Goal: Information Seeking & Learning: Understand process/instructions

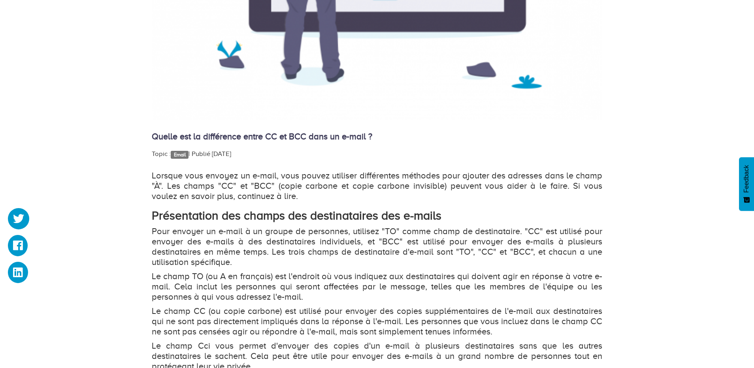
scroll to position [450, 0]
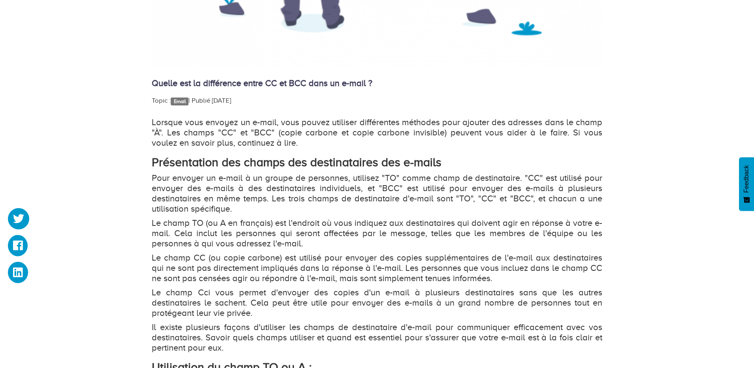
click at [385, 188] on p "Pour envoyer un e-mail à un groupe de personnes, utilisez "TO" comme champ de d…" at bounding box center [377, 193] width 450 height 41
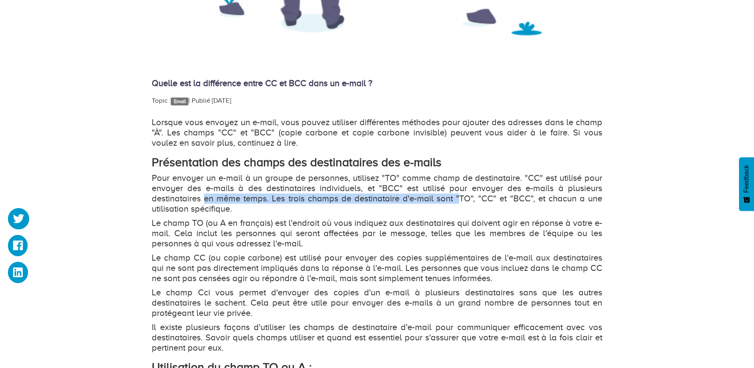
drag, startPoint x: 245, startPoint y: 199, endPoint x: 459, endPoint y: 201, distance: 214.5
click at [459, 201] on p "Pour envoyer un e-mail à un groupe de personnes, utilisez "TO" comme champ de d…" at bounding box center [377, 193] width 450 height 41
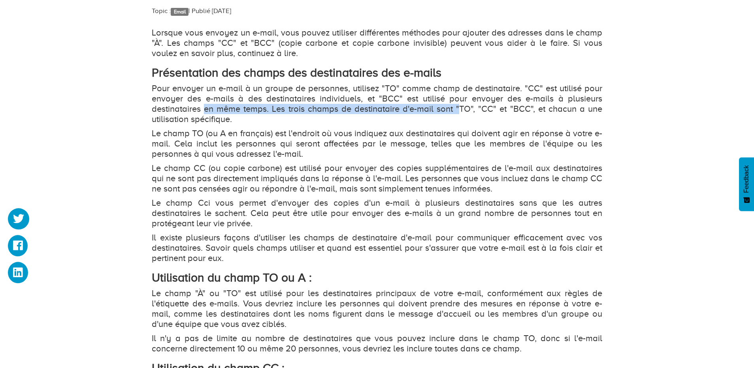
scroll to position [540, 0]
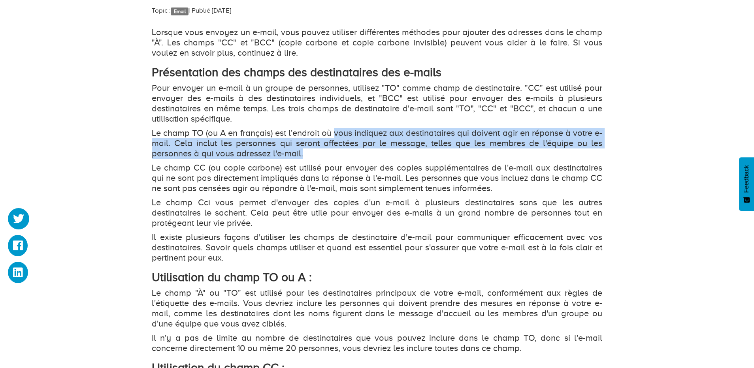
drag, startPoint x: 335, startPoint y: 136, endPoint x: 346, endPoint y: 151, distance: 18.8
click at [346, 151] on p "Le champ TO (ou A en français) est l'endroit où vous indiquez aux destinataires…" at bounding box center [377, 143] width 450 height 31
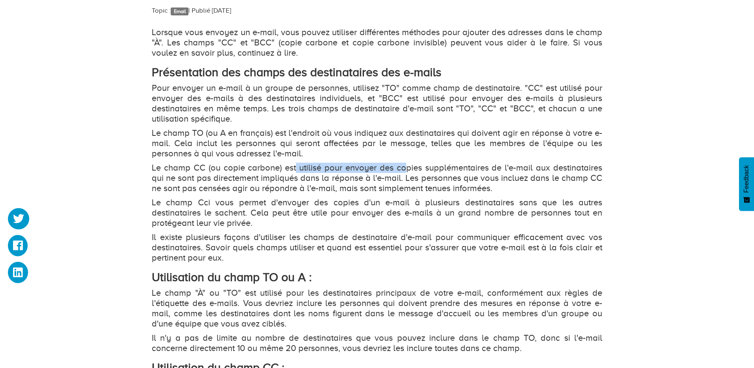
drag, startPoint x: 296, startPoint y: 166, endPoint x: 404, endPoint y: 171, distance: 108.0
click at [404, 171] on p "Le champ CC (ou copie carbone) est utilisé pour envoyer des copies supplémentai…" at bounding box center [377, 178] width 450 height 31
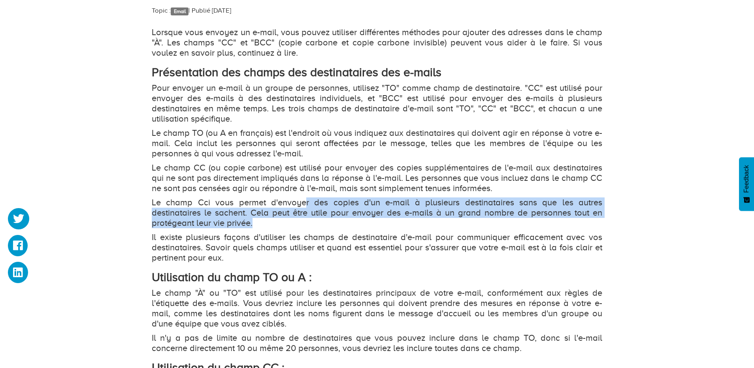
drag, startPoint x: 304, startPoint y: 205, endPoint x: 387, endPoint y: 220, distance: 84.2
click at [387, 220] on p "Le champ Cci vous permet d'envoyer des copies d'un e-mail à plusieurs destinata…" at bounding box center [377, 213] width 450 height 31
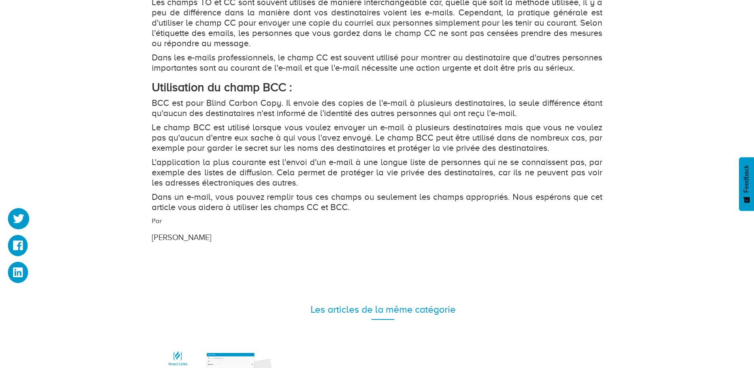
scroll to position [946, 0]
click at [328, 213] on p "Dans un e-mail, vous pouvez remplir tous ces champs ou seulement les champs app…" at bounding box center [377, 202] width 450 height 21
drag, startPoint x: 344, startPoint y: 217, endPoint x: 333, endPoint y: 221, distance: 11.7
click at [341, 213] on p "Dans un e-mail, vous pouvez remplir tous ces champs ou seulement les champs app…" at bounding box center [377, 202] width 450 height 21
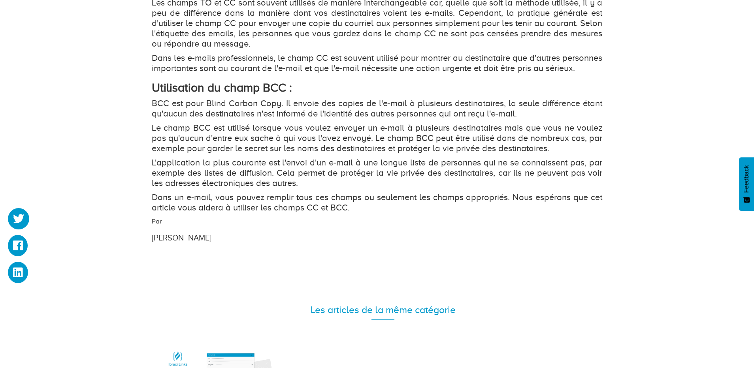
click at [333, 213] on p "Dans un e-mail, vous pouvez remplir tous ces champs ou seulement les champs app…" at bounding box center [377, 202] width 450 height 21
click at [277, 144] on p "Le champ BCC est utilisé lorsque vous voulez envoyer un e-mail à plusieurs dest…" at bounding box center [377, 138] width 450 height 31
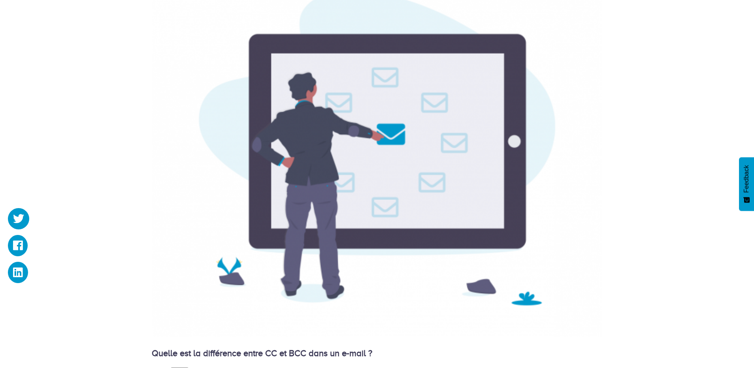
scroll to position [0, 0]
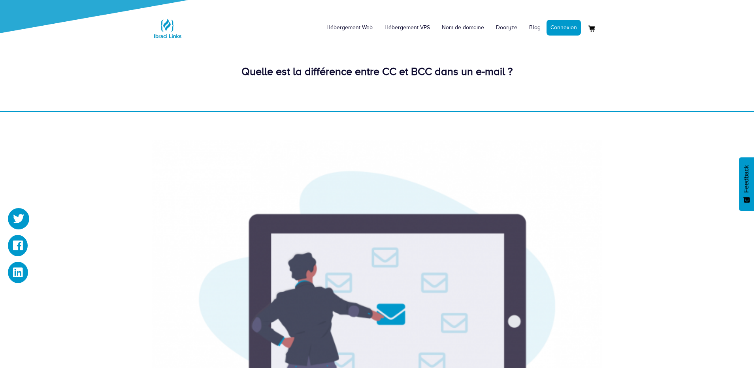
click at [227, 88] on div "Quelle est la différence entre CC et BCC dans un e-mail ?" at bounding box center [377, 77] width 462 height 27
